Goal: Navigation & Orientation: Find specific page/section

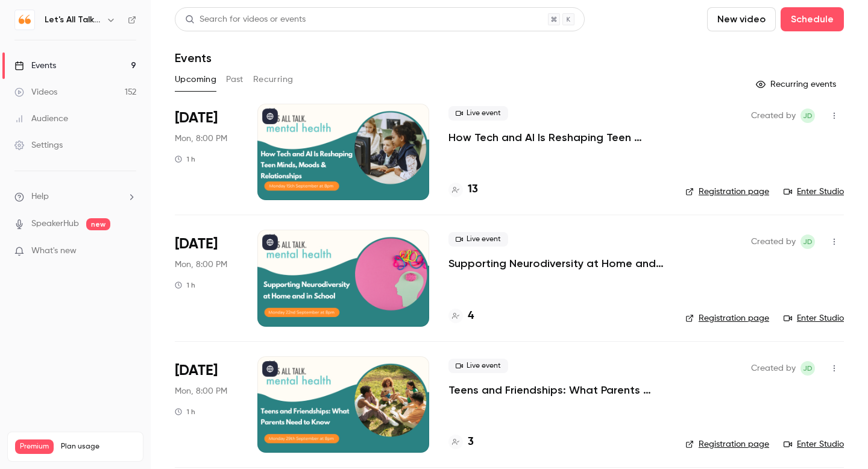
click at [113, 18] on icon "button" at bounding box center [111, 20] width 10 height 10
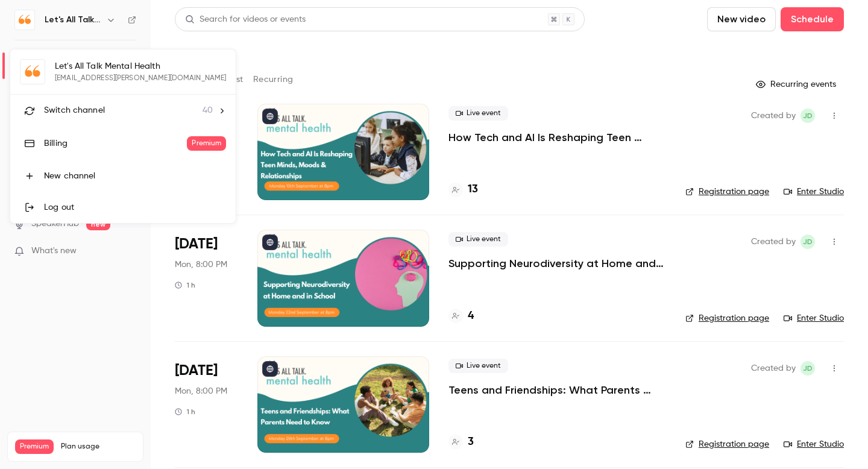
click at [130, 23] on div at bounding box center [434, 234] width 868 height 469
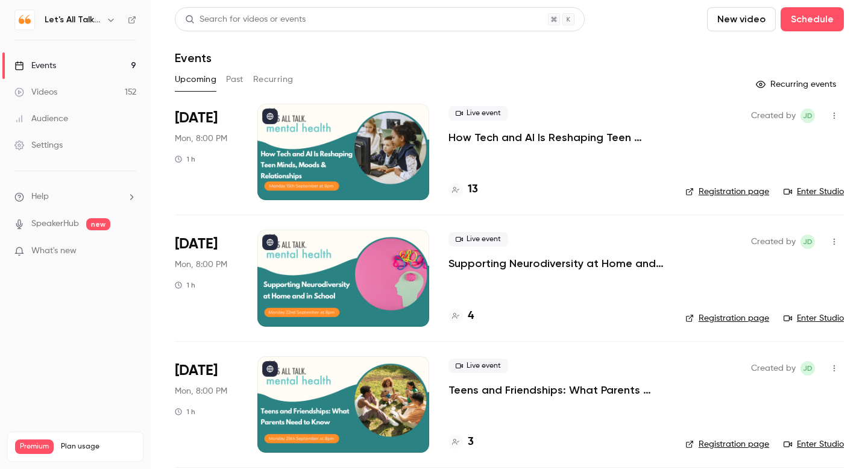
click at [136, 24] on div "Let's All Talk Mental Health" at bounding box center [75, 20] width 122 height 21
click at [124, 19] on div "Let's All Talk Mental Health" at bounding box center [75, 20] width 122 height 21
click at [131, 19] on icon at bounding box center [132, 20] width 8 height 8
click at [110, 21] on icon "button" at bounding box center [110, 20] width 5 height 3
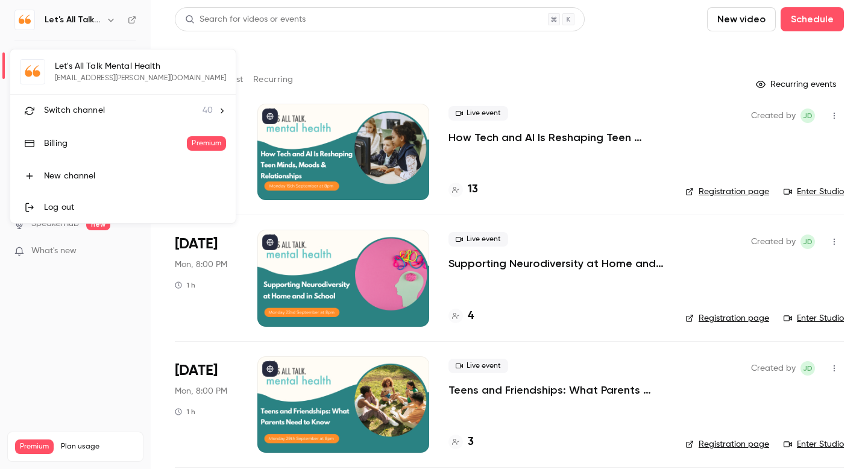
click at [86, 114] on span "Switch channel" at bounding box center [74, 110] width 61 height 13
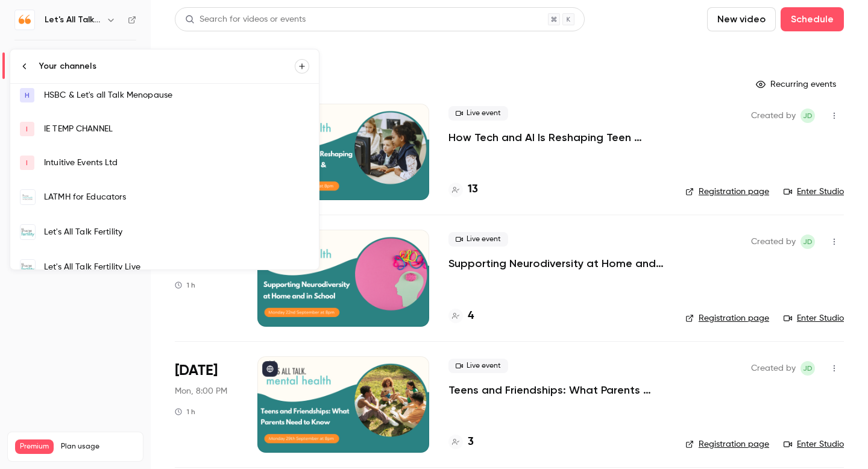
scroll to position [179, 0]
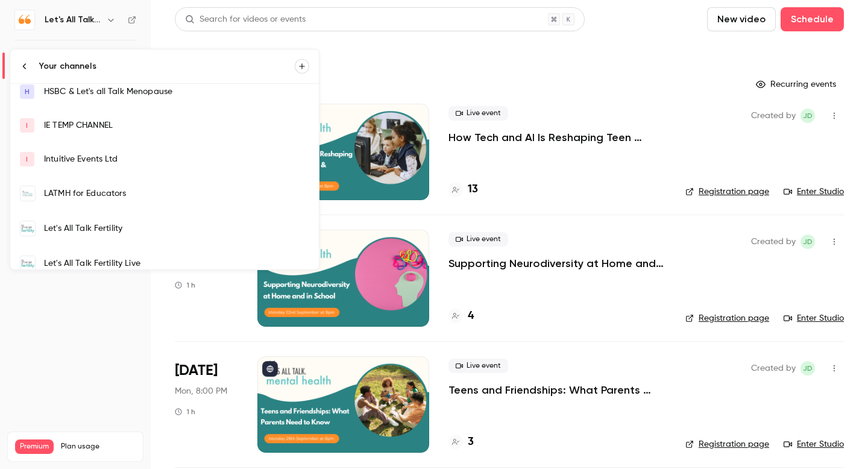
click at [88, 221] on link "Let's All Talk Fertility" at bounding box center [164, 228] width 309 height 35
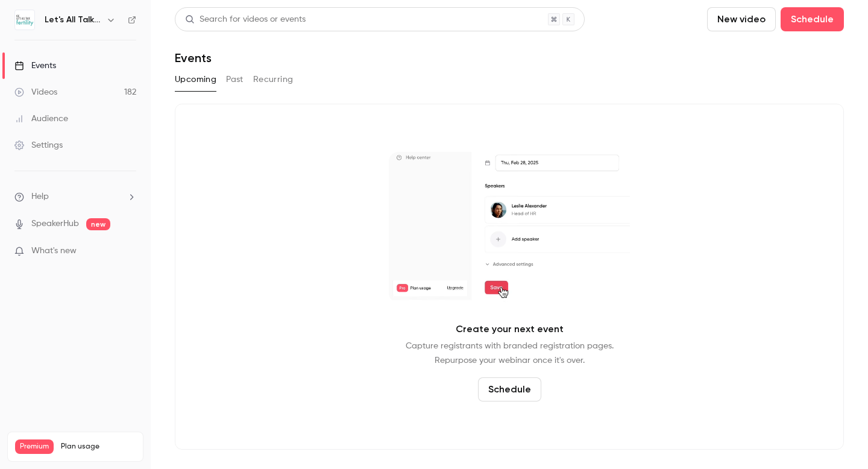
click at [68, 91] on link "Videos 182" at bounding box center [75, 92] width 151 height 27
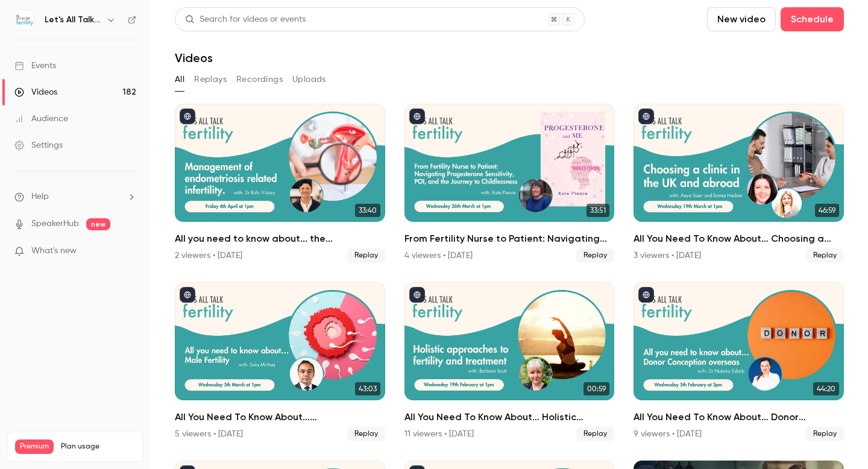
click at [62, 59] on link "Events" at bounding box center [75, 65] width 151 height 27
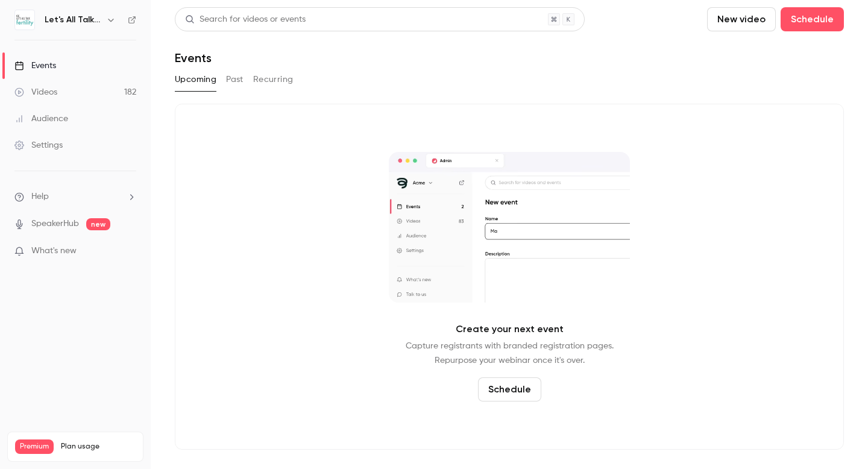
click at [113, 19] on icon "button" at bounding box center [110, 20] width 5 height 3
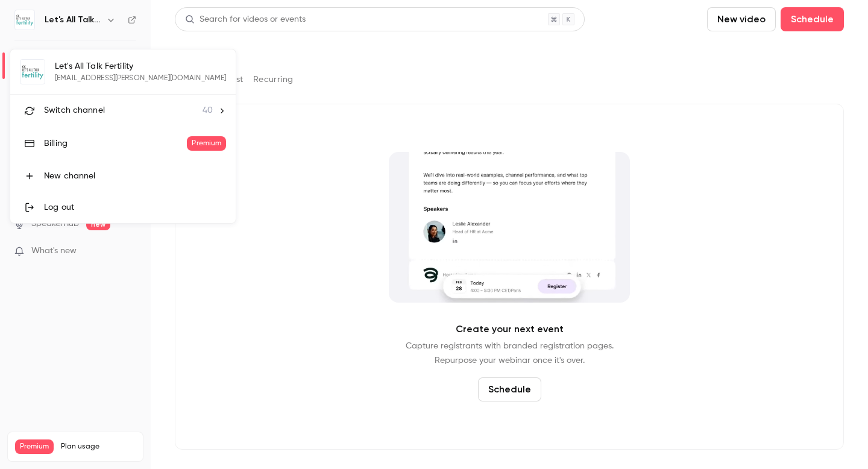
click at [84, 116] on span "Switch channel" at bounding box center [74, 110] width 61 height 13
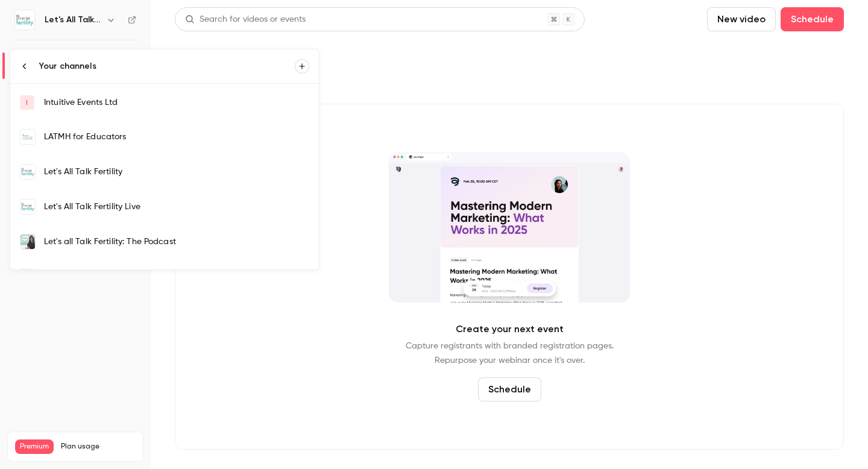
scroll to position [242, 0]
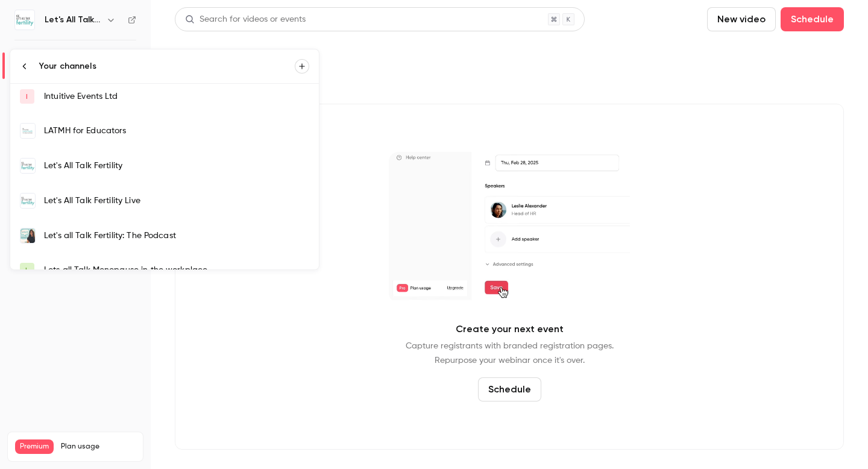
click at [92, 197] on div "Let's All Talk Fertility Live" at bounding box center [176, 201] width 265 height 12
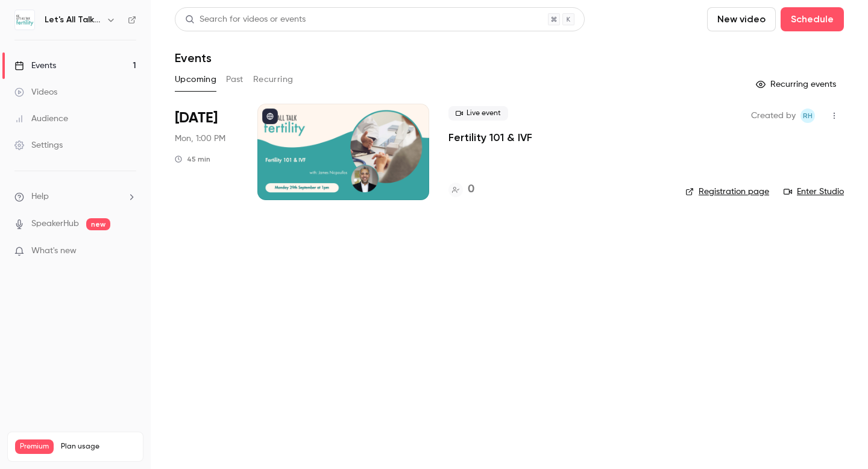
click at [58, 66] on link "Events 1" at bounding box center [75, 65] width 151 height 27
click at [54, 95] on div "Videos" at bounding box center [35, 92] width 43 height 12
